Goal: Task Accomplishment & Management: Use online tool/utility

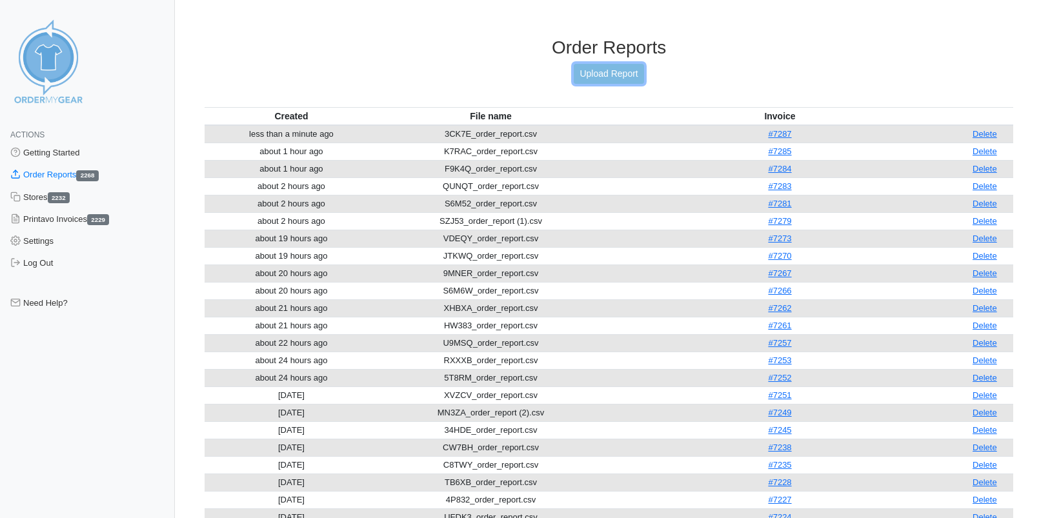
click at [595, 74] on link "Upload Report" at bounding box center [608, 74] width 70 height 20
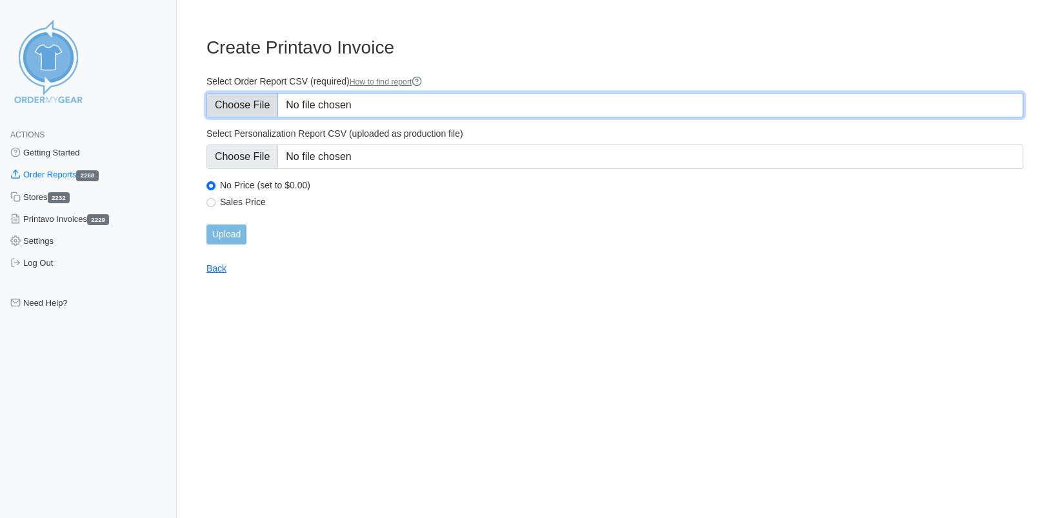
click at [259, 106] on input "Select Order Report CSV (required) How to find report" at bounding box center [614, 105] width 817 height 25
type input "C:\fakepath\3RT9T_order_report (1).csv"
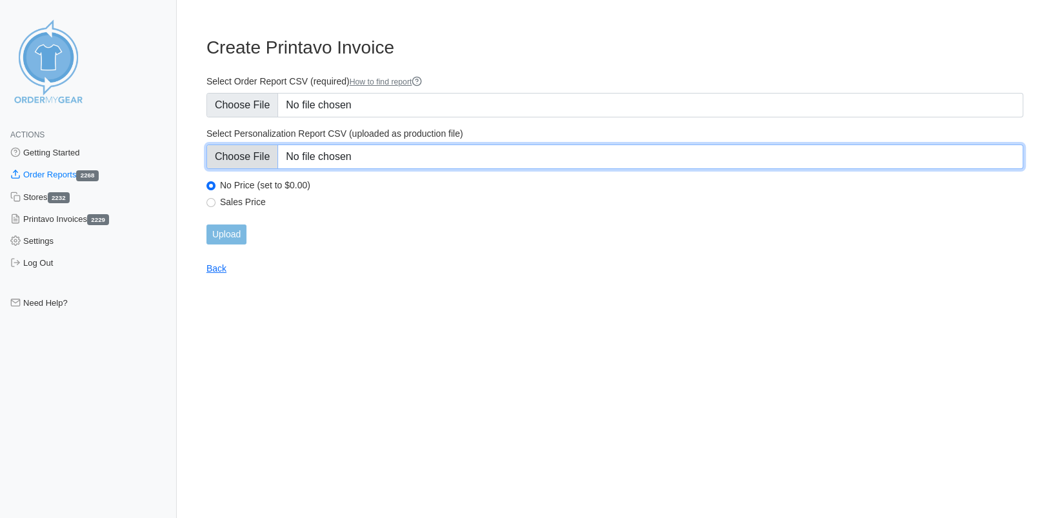
click at [253, 157] on input "Select Personalization Report CSV (uploaded as production file)" at bounding box center [614, 157] width 817 height 25
type input "C:\fakepath\3RT9T_personalization_report (1).csv"
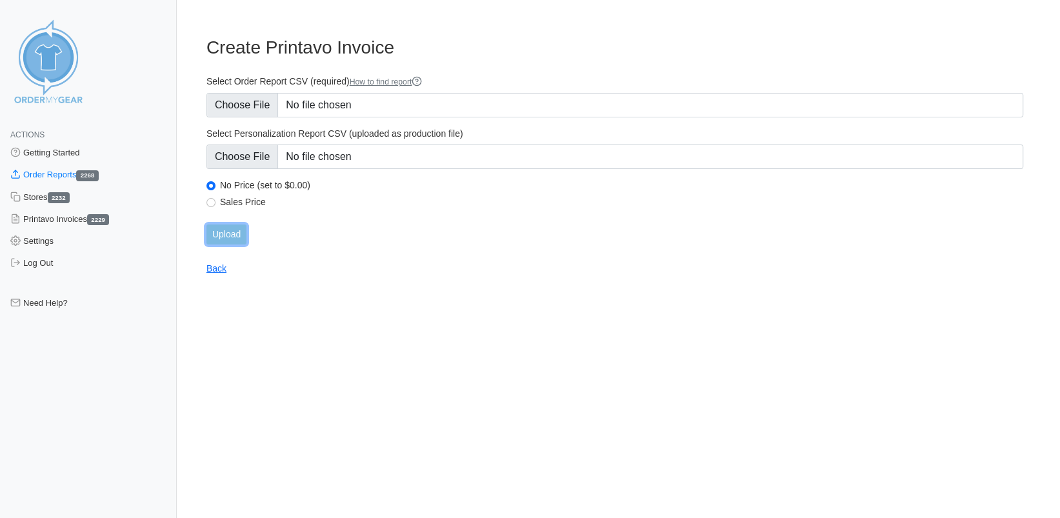
click at [223, 232] on input "Upload" at bounding box center [226, 234] width 40 height 20
